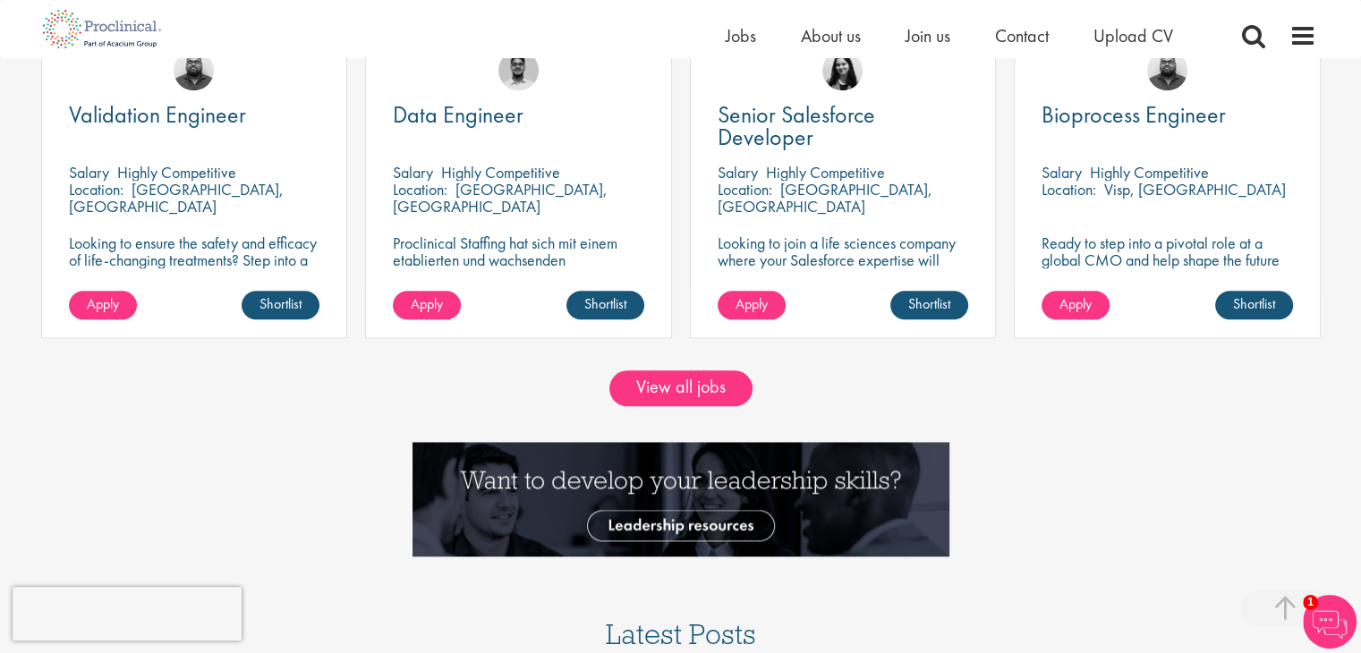
scroll to position [1616, 0]
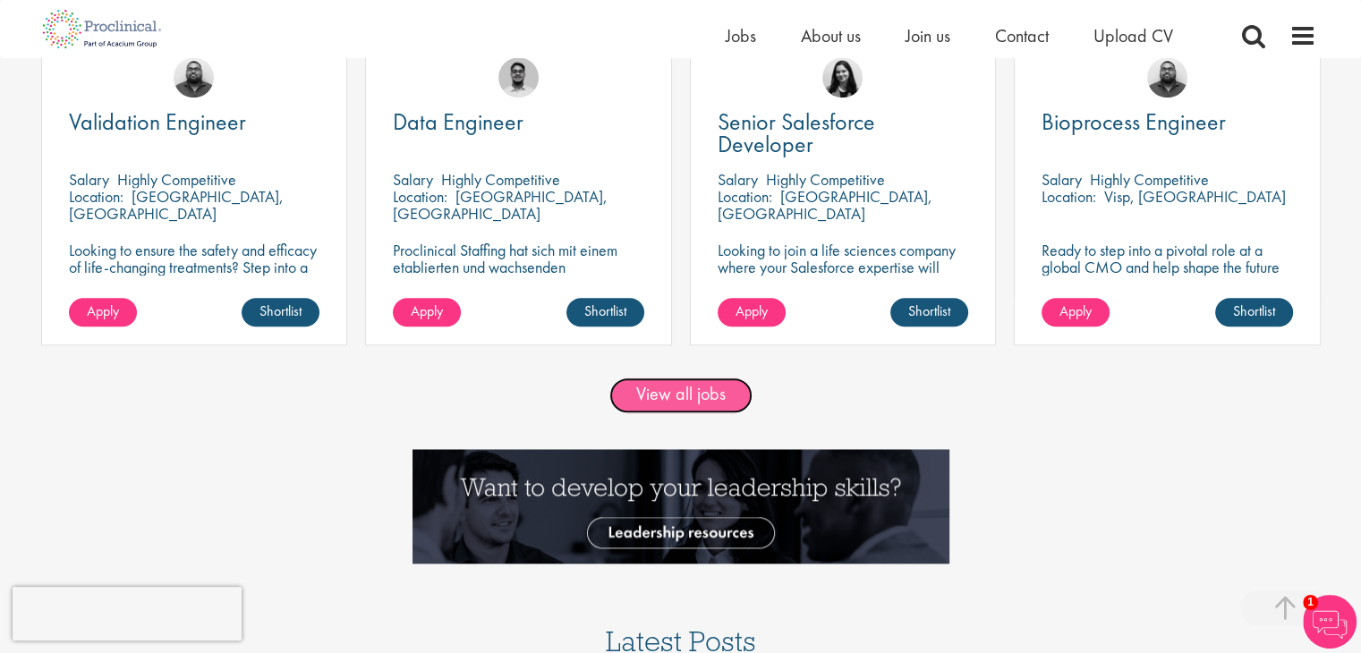
click at [692, 395] on link "View all jobs" at bounding box center [680, 396] width 143 height 36
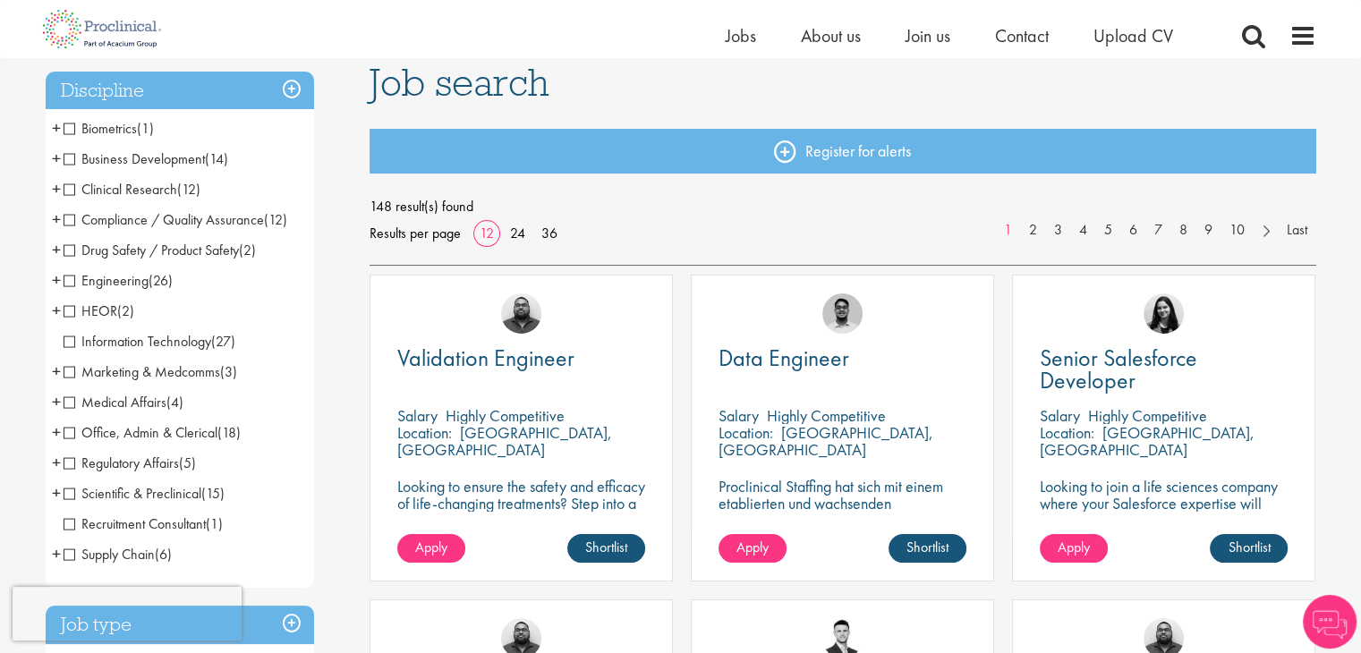
scroll to position [143, 0]
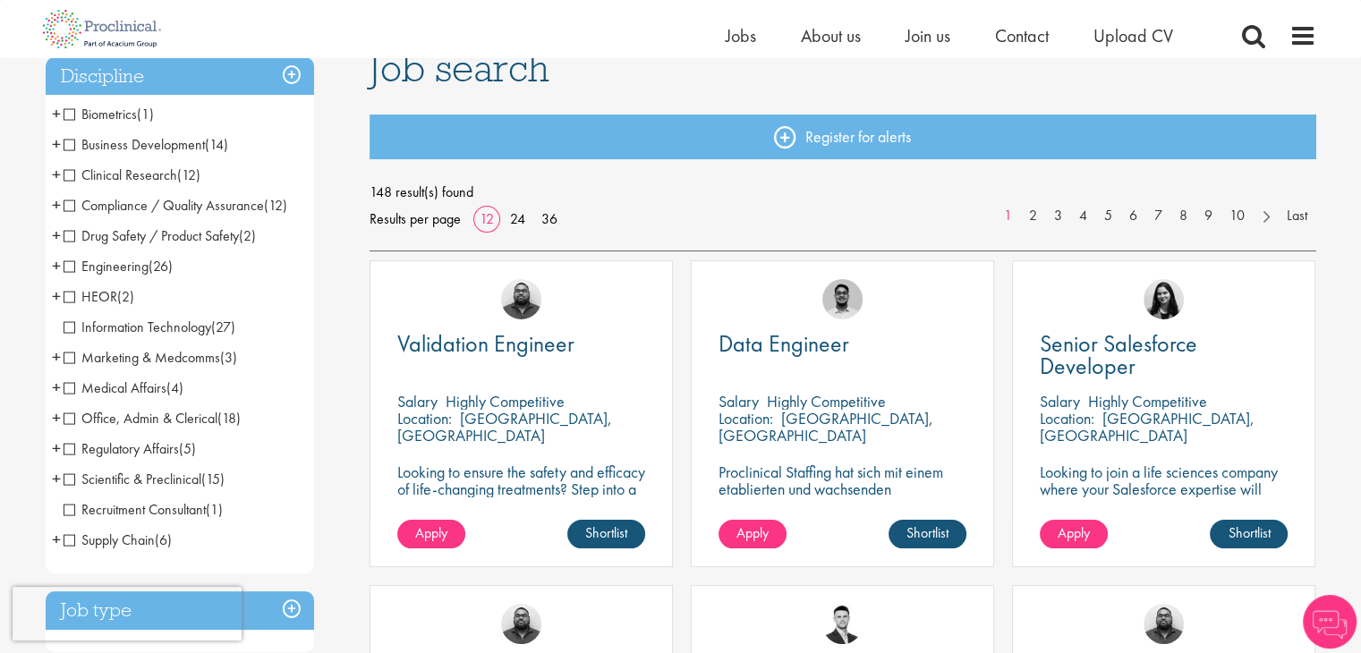
drag, startPoint x: 244, startPoint y: 469, endPoint x: 179, endPoint y: 484, distance: 67.1
click at [179, 484] on li "Scientific & Preclinical (15) - + Analytical Chemistry (6) Biological Sciences …" at bounding box center [180, 479] width 268 height 30
click at [179, 484] on span "Scientific & Preclinical" at bounding box center [133, 479] width 138 height 19
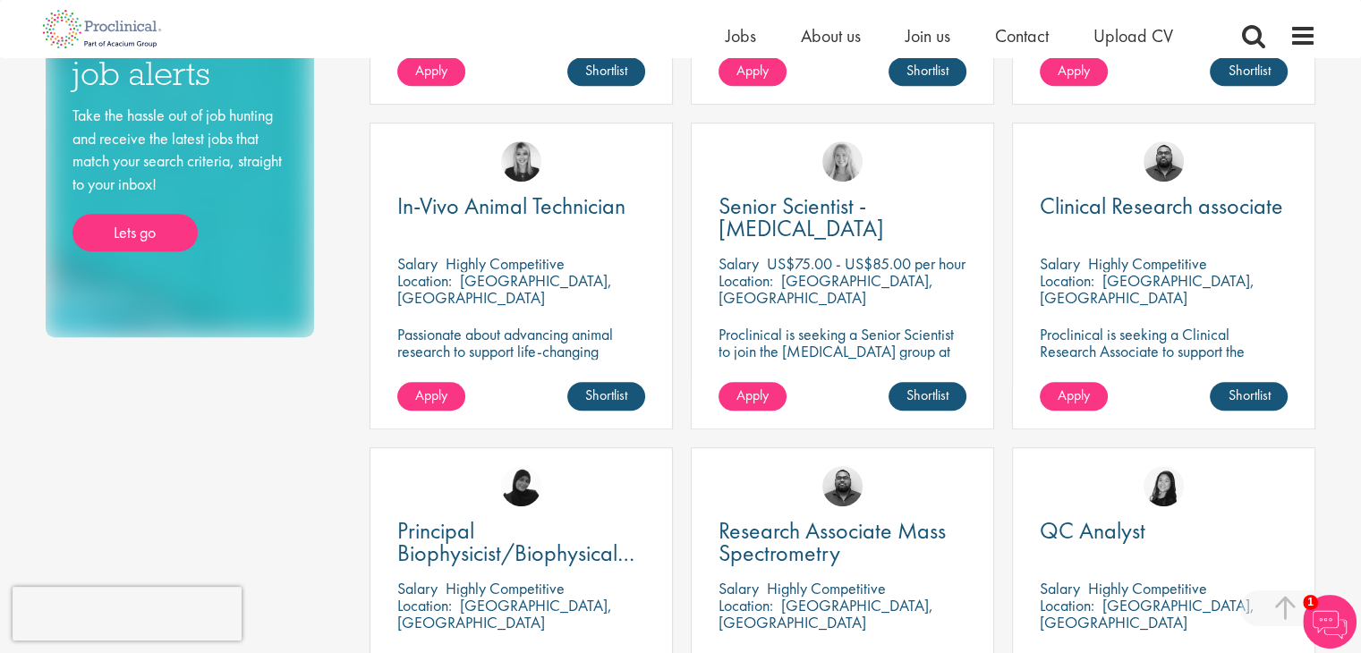
scroll to position [929, 0]
